Goal: Find specific page/section: Find specific page/section

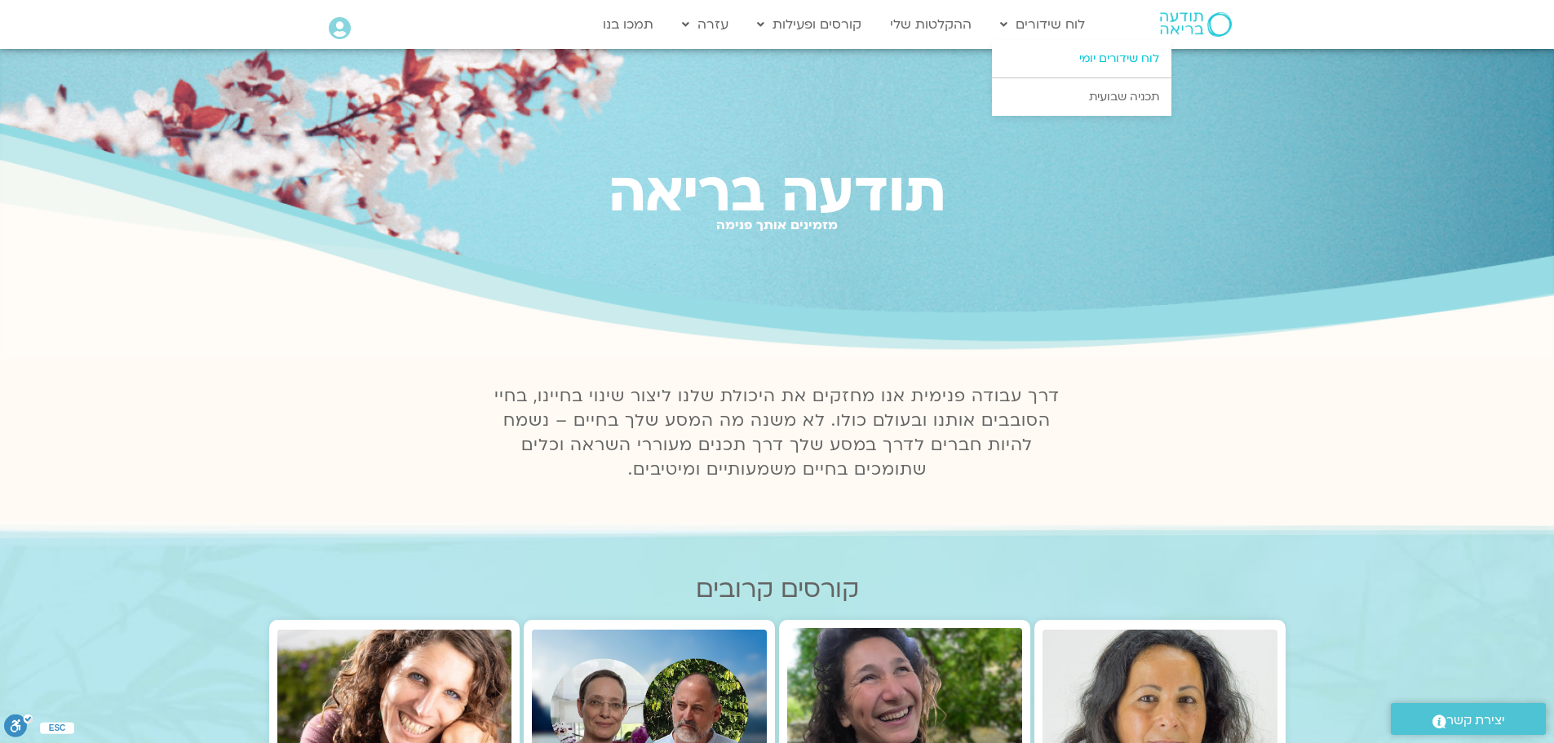
click at [1085, 60] on link "לוח שידורים יומי" at bounding box center [1081, 59] width 179 height 38
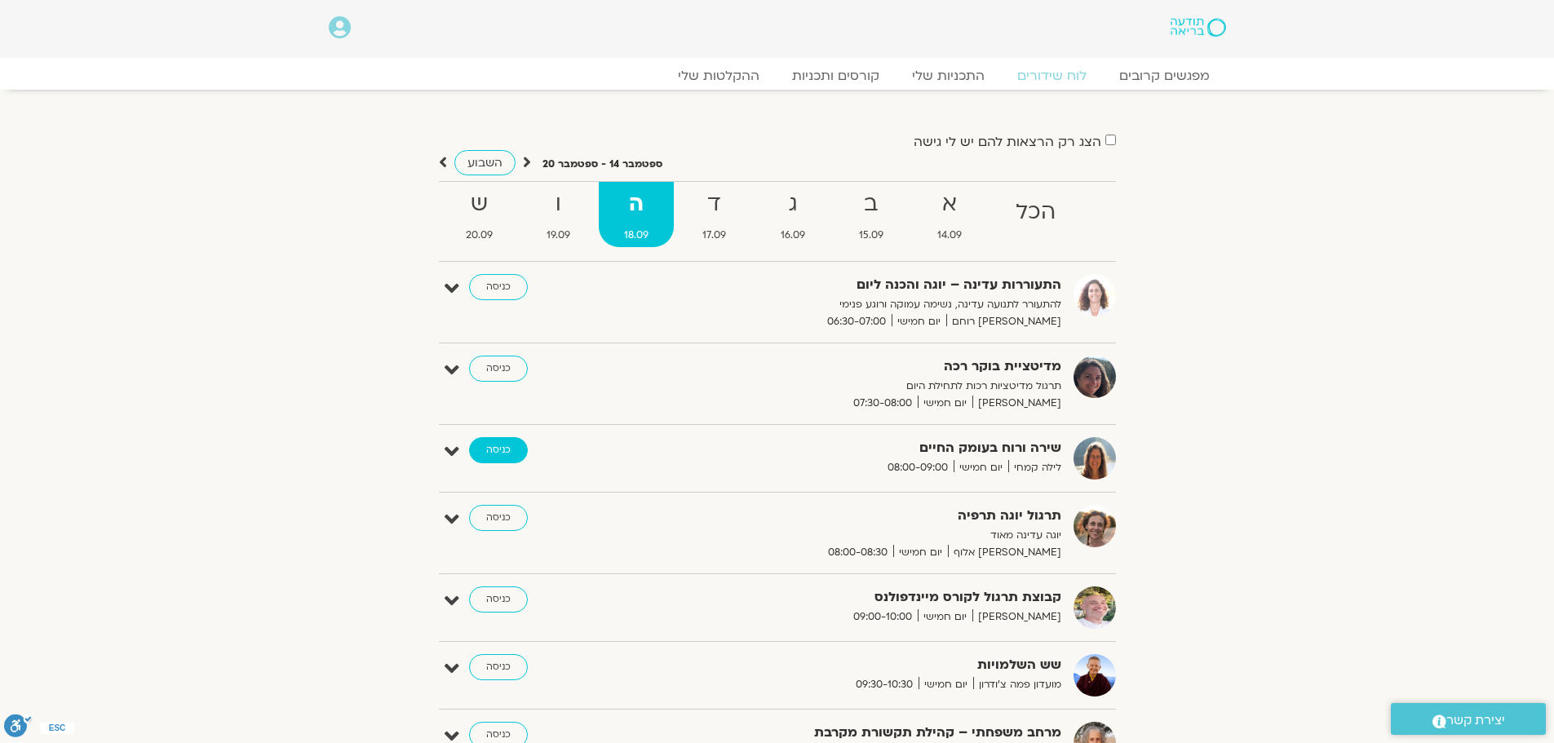
click at [502, 451] on link "כניסה" at bounding box center [498, 450] width 59 height 26
